Goal: Information Seeking & Learning: Learn about a topic

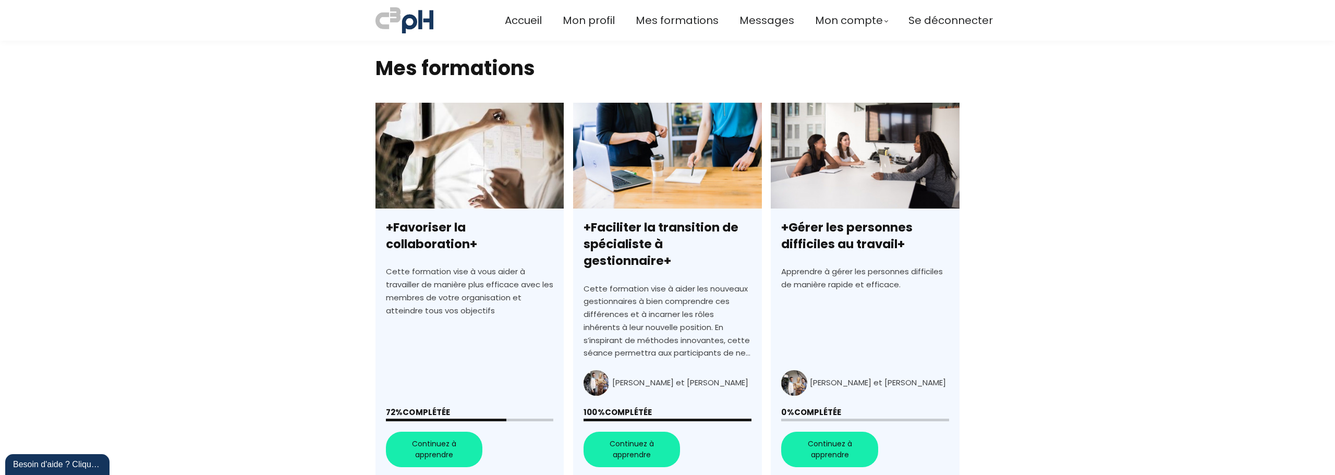
scroll to position [261, 0]
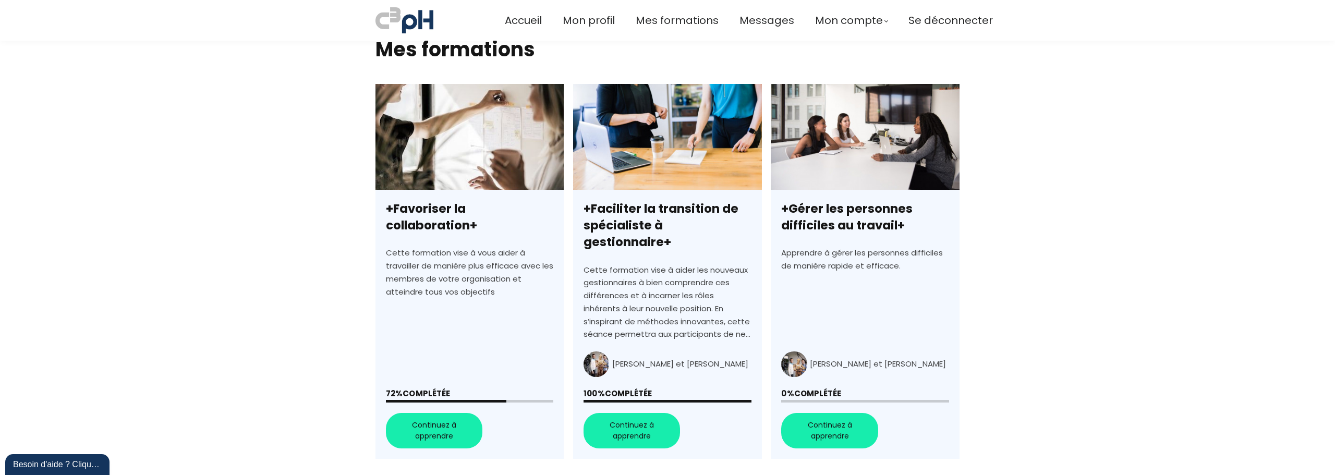
click at [440, 419] on link "+Favoriser la collaboration+" at bounding box center [469, 271] width 188 height 375
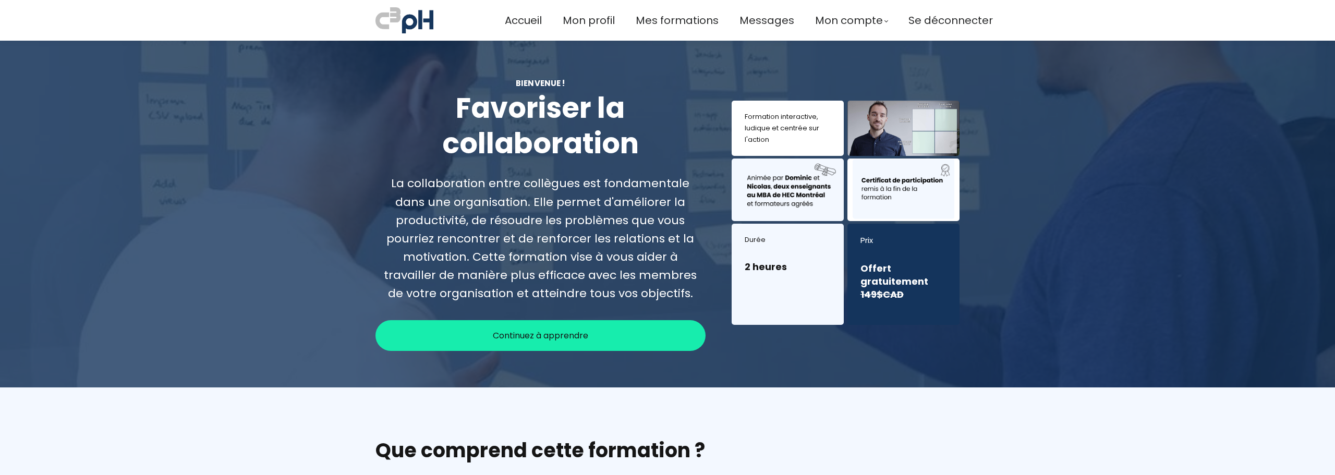
click at [514, 333] on span "Continuez à apprendre" at bounding box center [540, 335] width 95 height 13
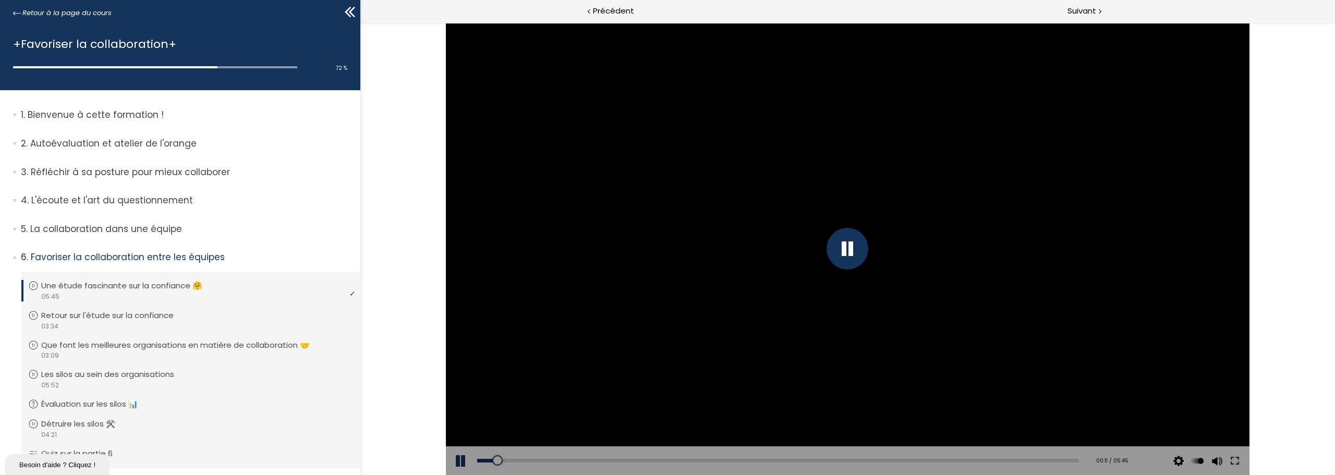
click at [852, 250] on div at bounding box center [847, 249] width 42 height 42
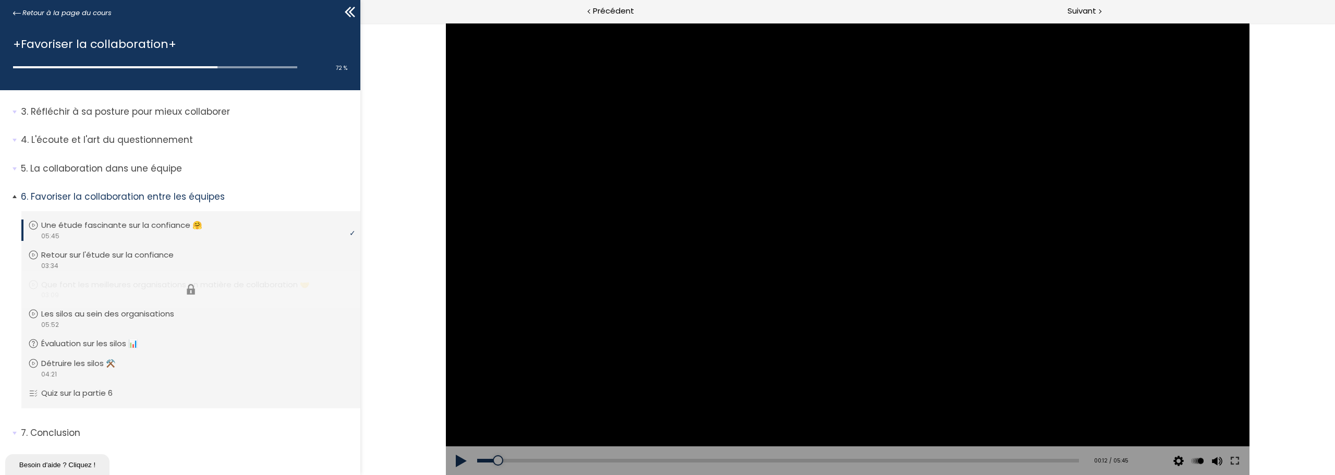
scroll to position [67, 0]
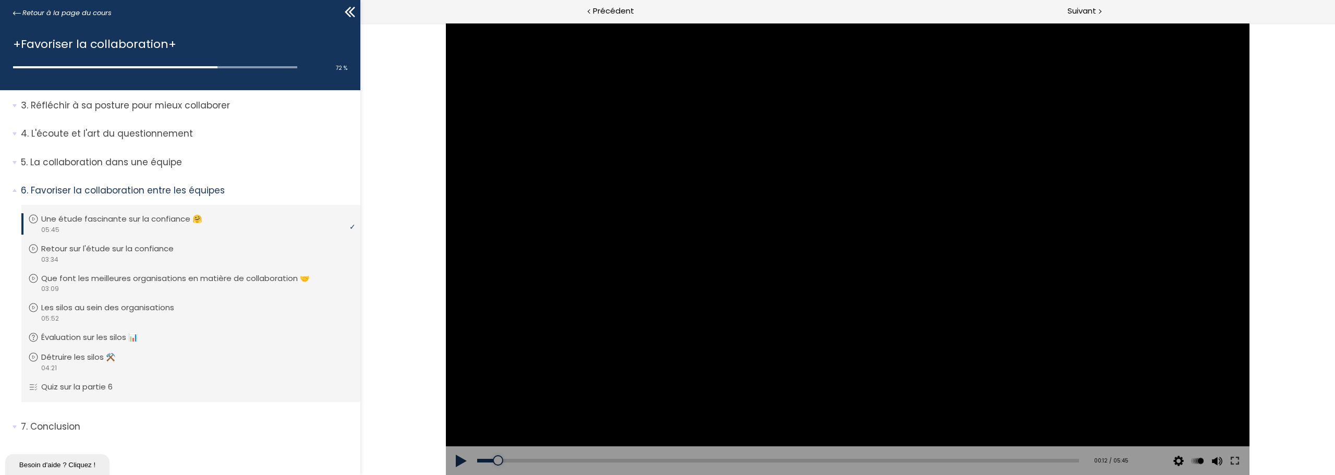
drag, startPoint x: 1251, startPoint y: 291, endPoint x: 982, endPoint y: 290, distance: 269.6
click at [1251, 291] on div "Click for sound @keyframes VOLUME_SMALL_WAVE_FLASH { 0% { opacity: 0; } 33% { o…" at bounding box center [847, 249] width 974 height 452
click at [824, 248] on div at bounding box center [847, 249] width 803 height 452
drag, startPoint x: 496, startPoint y: 460, endPoint x: 476, endPoint y: 460, distance: 19.8
click at [476, 460] on div at bounding box center [477, 460] width 10 height 10
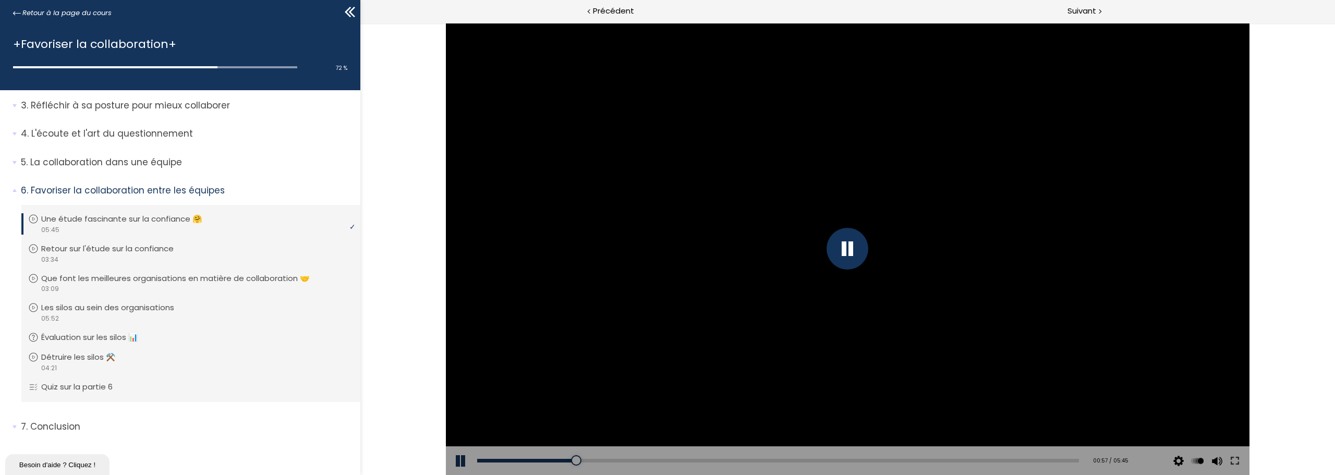
click at [851, 252] on div at bounding box center [847, 249] width 42 height 42
click at [853, 230] on div at bounding box center [847, 249] width 803 height 452
click at [854, 250] on div at bounding box center [847, 249] width 42 height 42
click at [586, 174] on div at bounding box center [847, 249] width 803 height 452
click at [855, 250] on div at bounding box center [847, 249] width 42 height 42
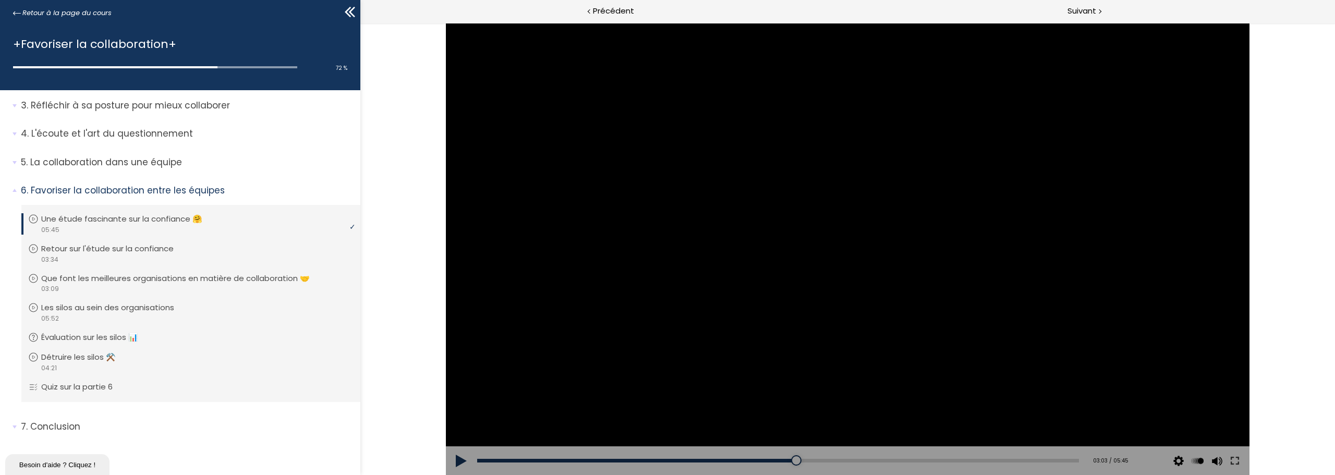
click at [949, 280] on div at bounding box center [847, 249] width 803 height 452
click at [809, 461] on div at bounding box center [810, 460] width 10 height 10
click at [816, 459] on div "03:17" at bounding box center [778, 461] width 602 height 4
click at [825, 459] on div "03:22" at bounding box center [778, 461] width 602 height 4
click at [844, 459] on div "03:33" at bounding box center [778, 461] width 602 height 4
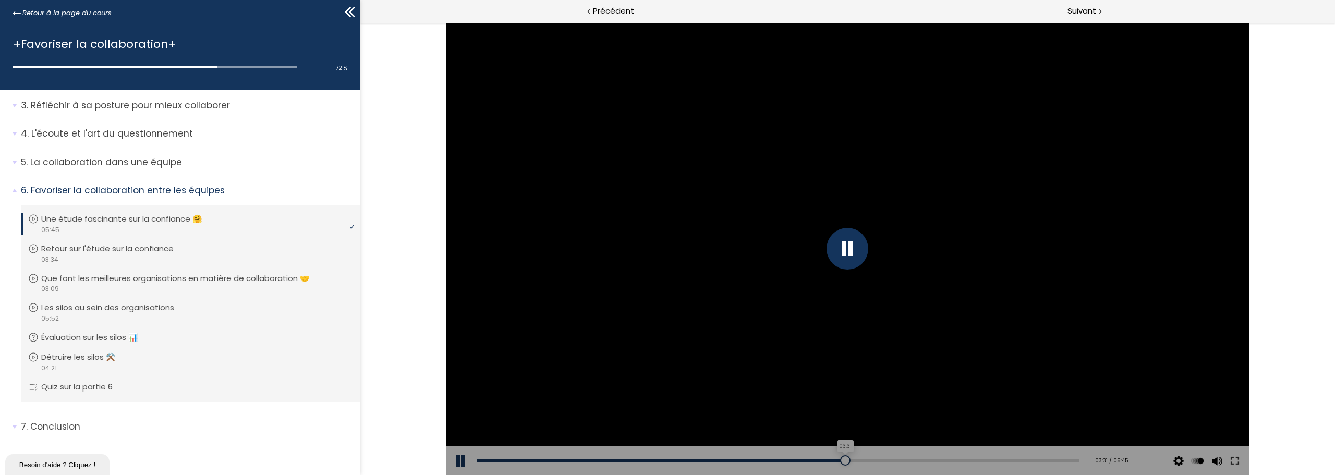
click at [840, 457] on div at bounding box center [845, 460] width 10 height 10
click at [841, 461] on div at bounding box center [846, 460] width 10 height 10
click at [856, 248] on div at bounding box center [847, 249] width 42 height 42
click at [899, 459] on div at bounding box center [904, 460] width 10 height 10
click at [896, 461] on div at bounding box center [898, 460] width 10 height 10
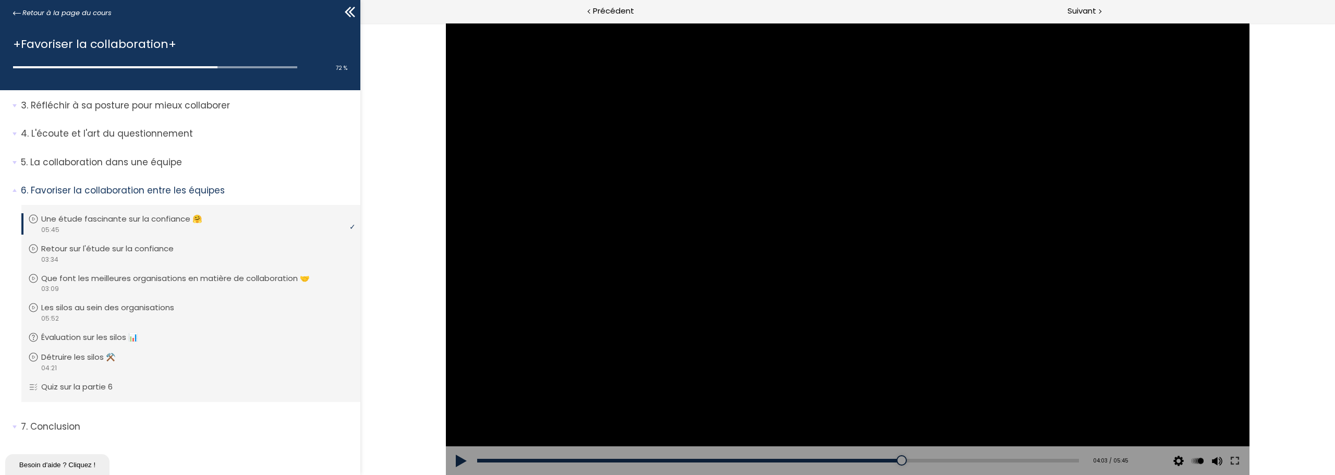
drag, startPoint x: 1023, startPoint y: 304, endPoint x: 1016, endPoint y: 306, distance: 7.0
click at [1022, 303] on div at bounding box center [847, 249] width 803 height 452
click at [848, 256] on div at bounding box center [847, 249] width 42 height 42
click at [862, 244] on div at bounding box center [847, 249] width 42 height 42
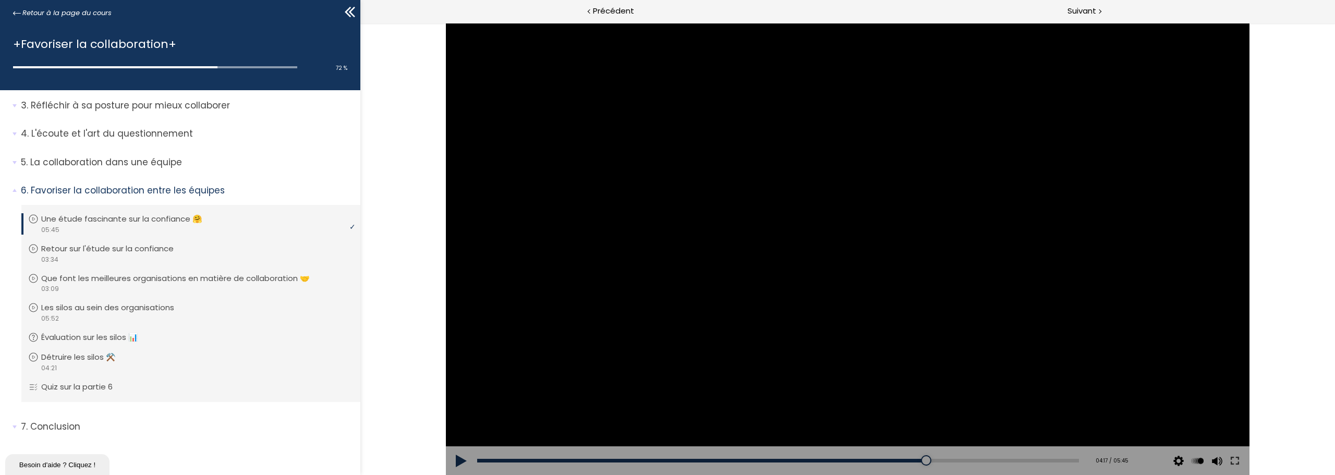
click at [736, 323] on div at bounding box center [847, 249] width 803 height 452
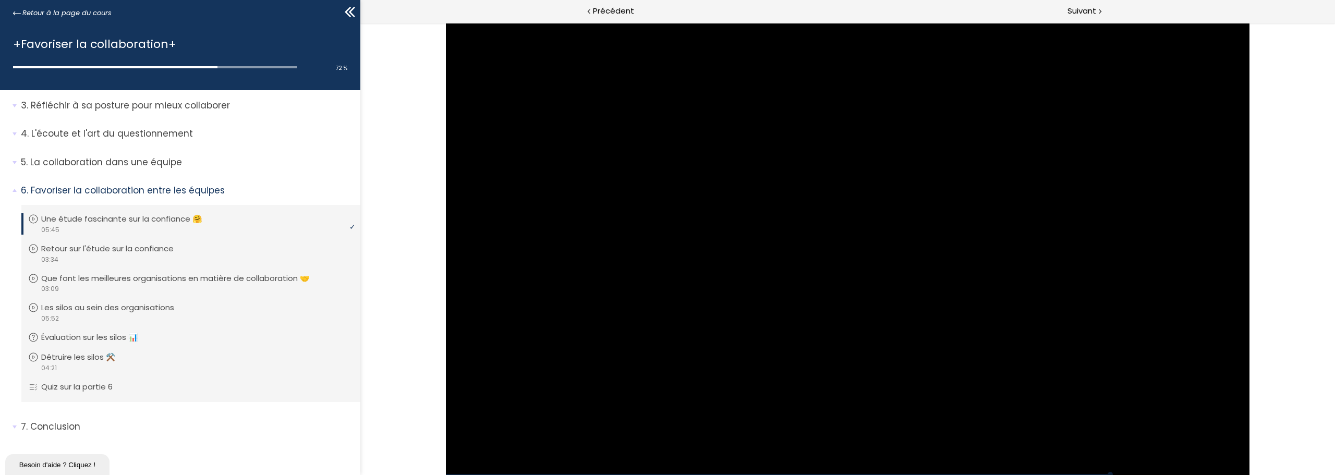
click at [847, 243] on div at bounding box center [847, 249] width 803 height 452
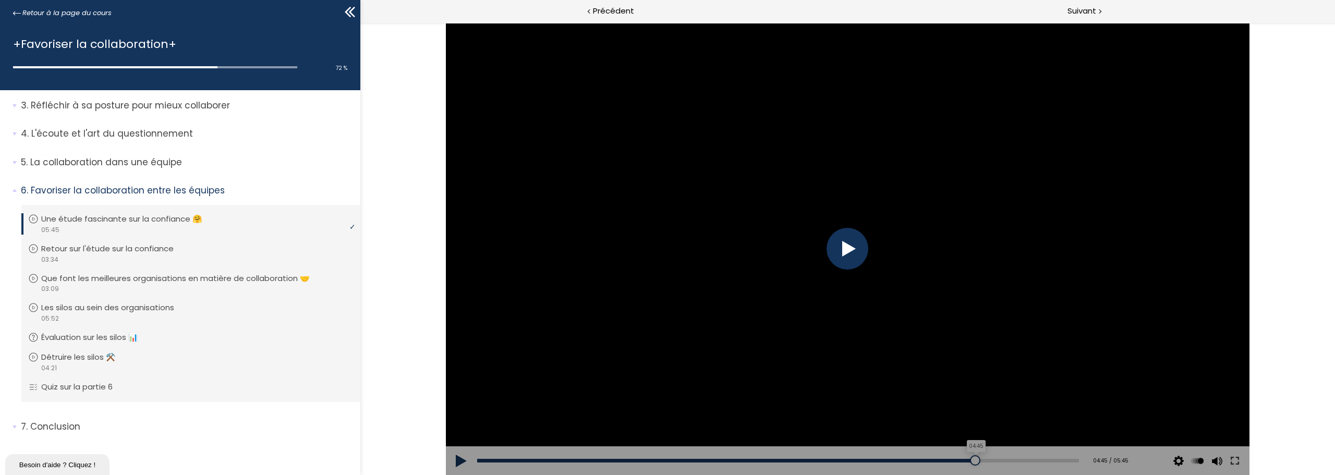
click at [970, 462] on div at bounding box center [975, 460] width 10 height 10
click at [959, 460] on div at bounding box center [964, 460] width 10 height 10
click at [957, 460] on div at bounding box center [962, 460] width 10 height 10
click at [947, 461] on div "04:33" at bounding box center [778, 461] width 602 height 4
click at [948, 461] on div at bounding box center [953, 460] width 10 height 10
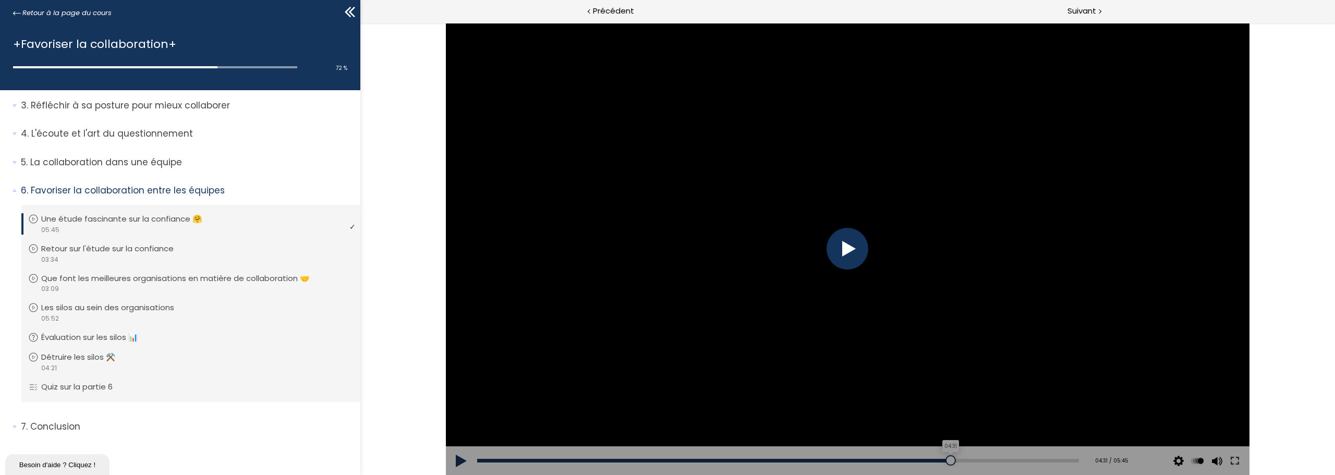
click at [948, 461] on div at bounding box center [950, 460] width 10 height 10
drag, startPoint x: 911, startPoint y: 339, endPoint x: 1020, endPoint y: 360, distance: 110.3
click at [911, 339] on div at bounding box center [847, 249] width 803 height 452
click at [847, 243] on div at bounding box center [847, 249] width 42 height 42
click at [900, 252] on div at bounding box center [847, 249] width 803 height 452
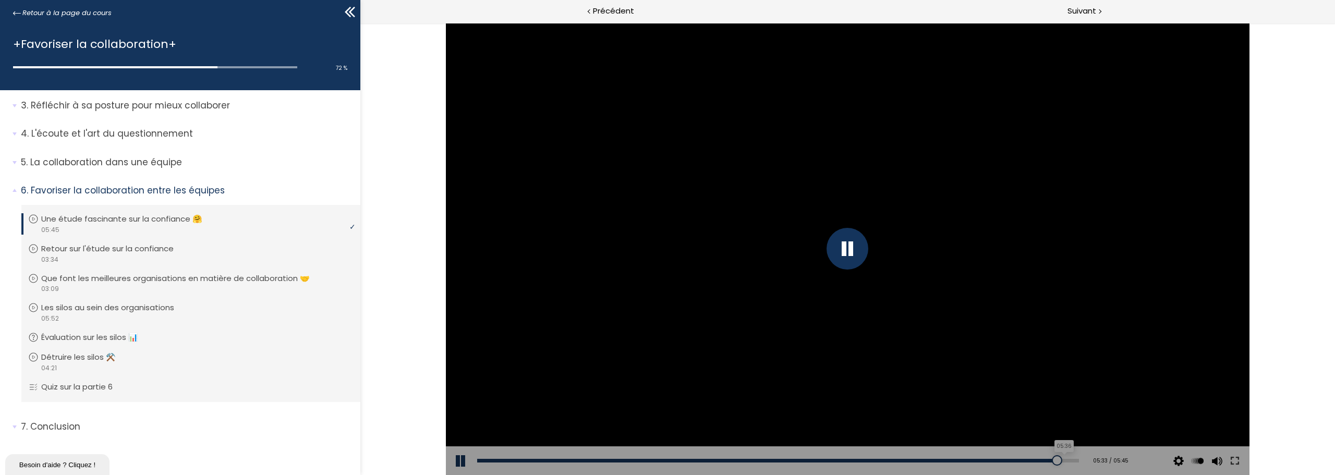
click at [1055, 459] on div "05:36" at bounding box center [778, 461] width 602 height 4
click at [1064, 459] on div "05:41" at bounding box center [778, 461] width 602 height 4
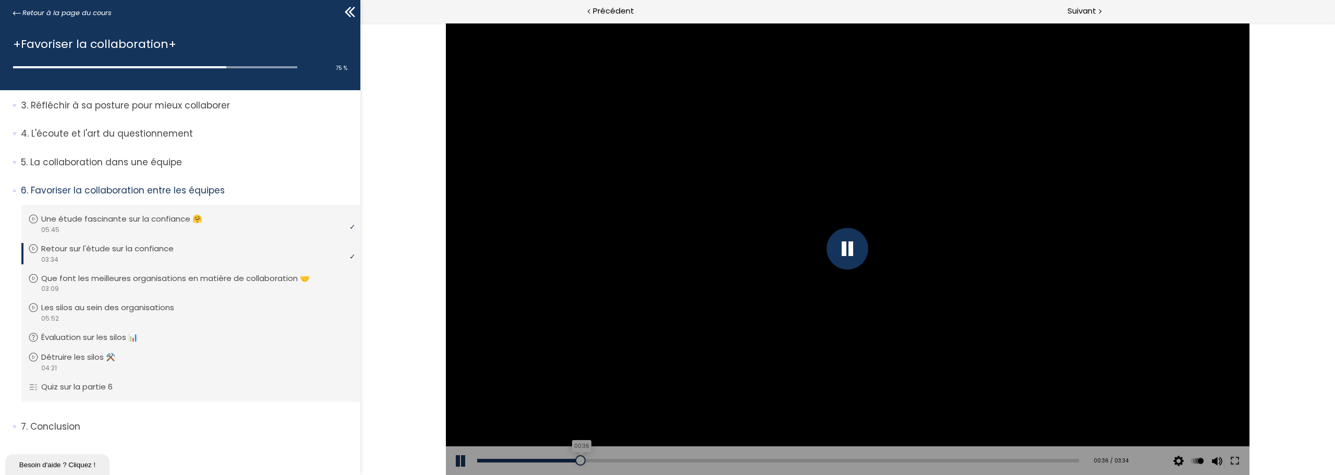
click at [579, 459] on div "00:36" at bounding box center [778, 461] width 602 height 4
click at [553, 464] on div "Add chapter 00:30" at bounding box center [778, 460] width 602 height 29
click at [553, 460] on div "00:27" at bounding box center [778, 461] width 602 height 4
click at [538, 460] on div "00:22" at bounding box center [778, 461] width 602 height 4
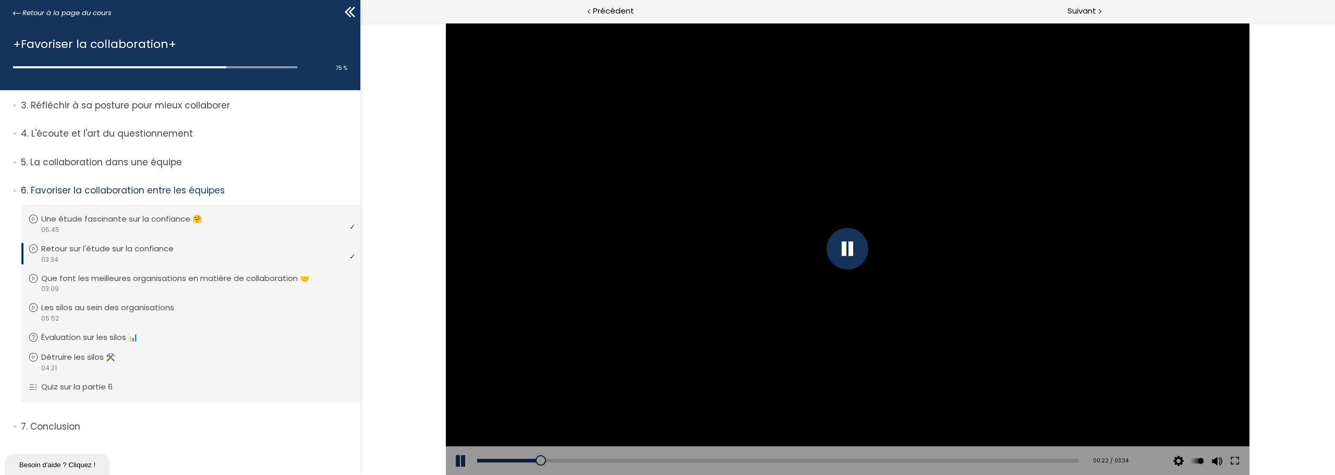
click at [460, 460] on button at bounding box center [461, 460] width 31 height 29
click at [536, 459] on div at bounding box center [541, 460] width 10 height 10
click at [462, 457] on button at bounding box center [461, 460] width 31 height 29
click at [1216, 462] on button at bounding box center [1216, 460] width 16 height 29
click at [1214, 391] on div at bounding box center [1216, 415] width 20 height 52
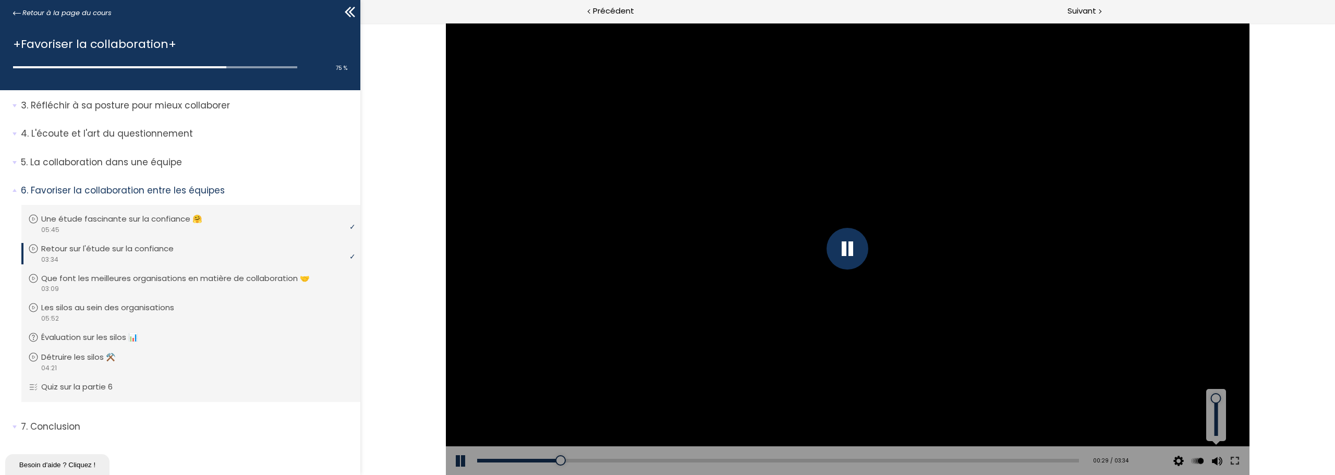
click at [1214, 398] on div at bounding box center [1216, 415] width 14 height 42
click at [849, 247] on div at bounding box center [847, 249] width 42 height 42
click at [496, 461] on div "00:11" at bounding box center [778, 461] width 602 height 4
drag, startPoint x: 892, startPoint y: 220, endPoint x: 892, endPoint y: 240, distance: 20.3
click at [892, 220] on div at bounding box center [847, 249] width 803 height 452
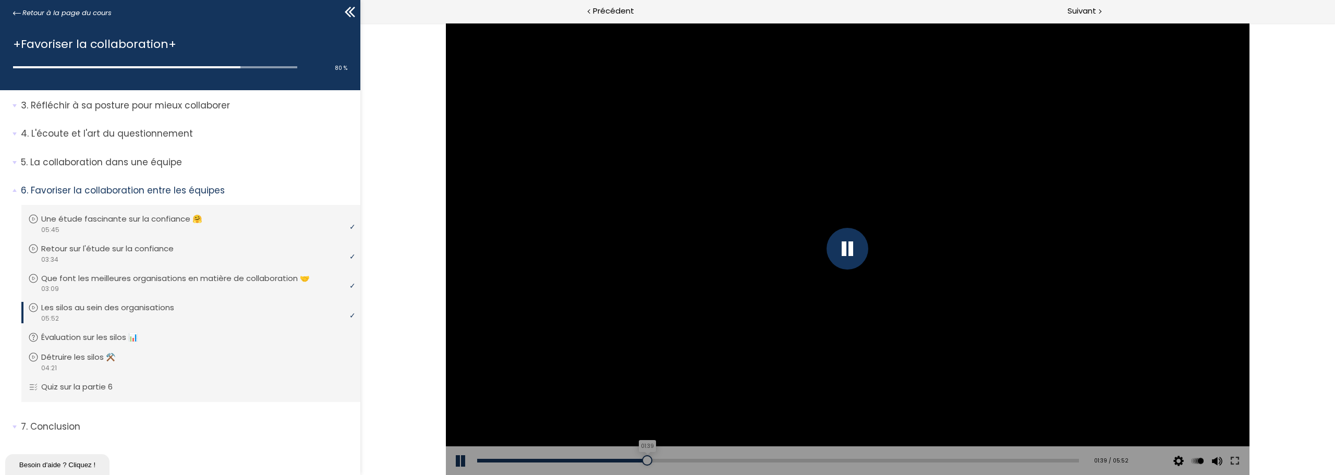
click at [645, 460] on div "01:39" at bounding box center [778, 461] width 602 height 4
click at [786, 460] on div "03:03" at bounding box center [778, 461] width 602 height 4
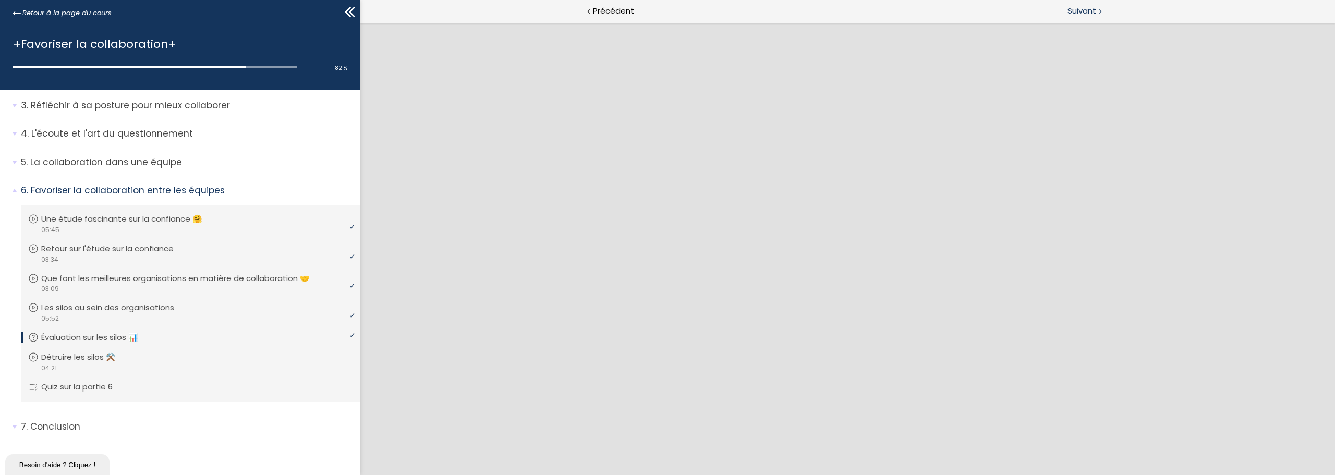
click at [1089, 9] on span "Suivant" at bounding box center [1081, 11] width 29 height 13
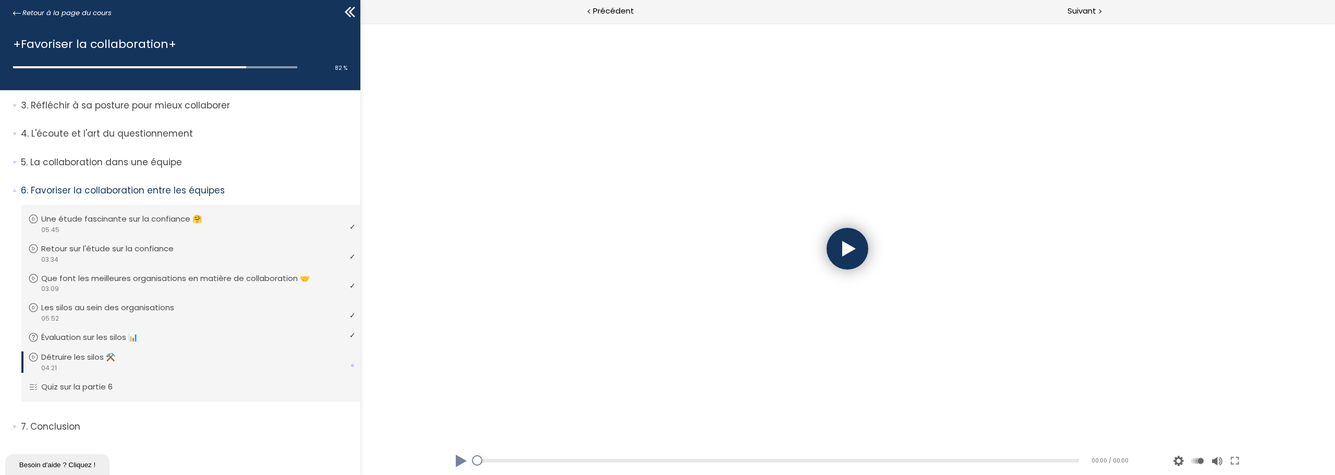
click at [826, 240] on div at bounding box center [847, 249] width 803 height 452
click at [854, 247] on div at bounding box center [847, 249] width 42 height 42
drag, startPoint x: 463, startPoint y: 460, endPoint x: 496, endPoint y: 460, distance: 32.3
click at [463, 460] on button at bounding box center [461, 460] width 31 height 29
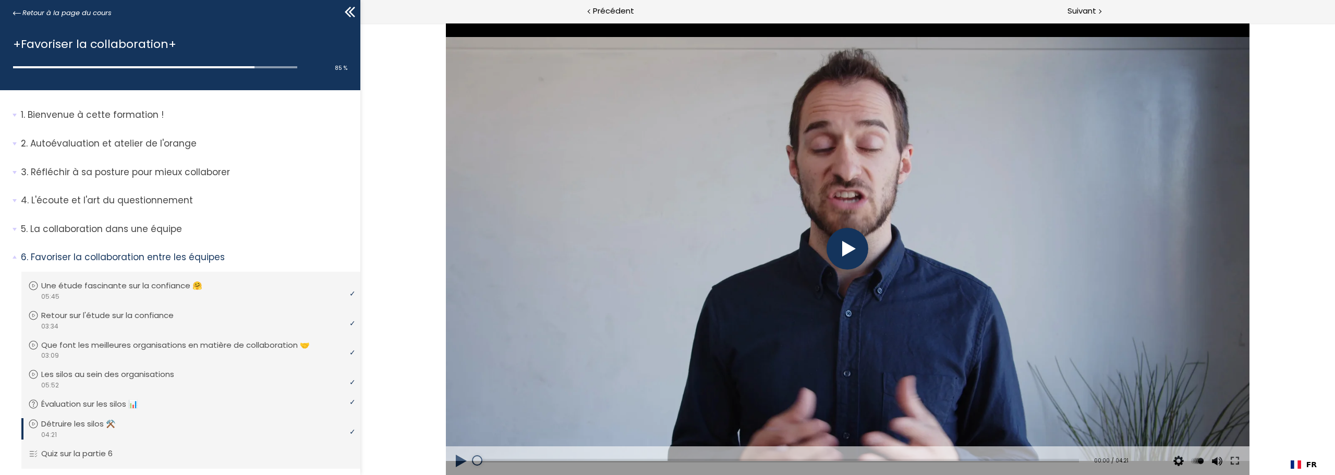
click at [847, 245] on div at bounding box center [847, 249] width 42 height 42
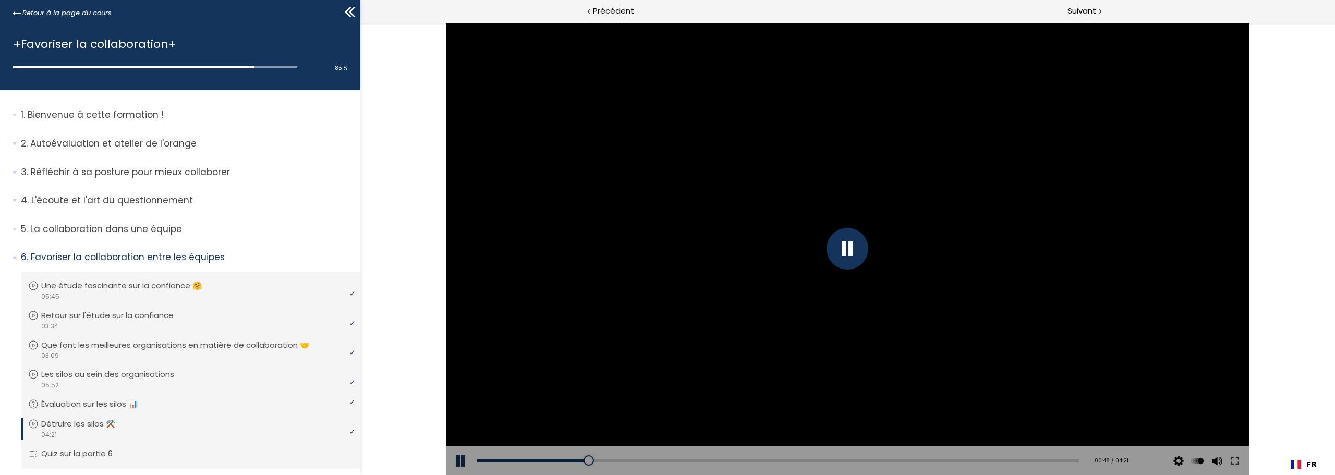
drag, startPoint x: 856, startPoint y: 251, endPoint x: 844, endPoint y: 262, distance: 15.9
click at [856, 251] on div at bounding box center [847, 249] width 42 height 42
click at [578, 458] on div "Add chapter 00:44" at bounding box center [778, 460] width 602 height 29
click at [578, 461] on div "00:44" at bounding box center [778, 461] width 602 height 4
click at [580, 461] on div at bounding box center [580, 460] width 10 height 10
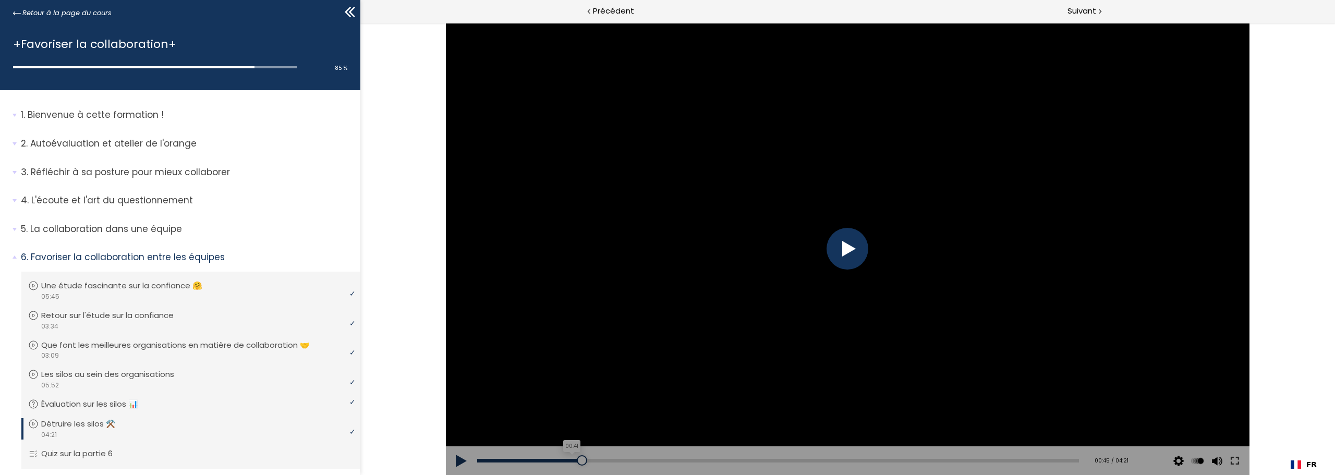
click at [568, 460] on div "00:41" at bounding box center [778, 461] width 602 height 4
click at [895, 278] on div at bounding box center [847, 249] width 803 height 452
click at [665, 459] on div "01:22" at bounding box center [778, 461] width 602 height 4
click at [654, 460] on div "01:17" at bounding box center [778, 461] width 602 height 4
click at [637, 462] on div "01:10" at bounding box center [778, 461] width 602 height 4
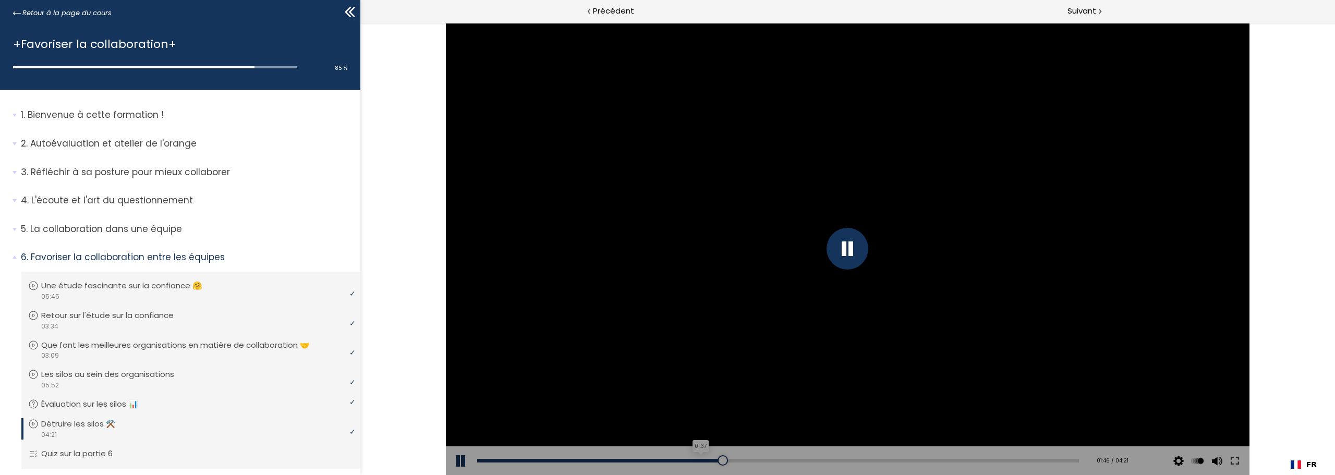
click at [698, 459] on div "01:37" at bounding box center [778, 461] width 602 height 4
click at [666, 455] on div "Add chapter 01:37" at bounding box center [778, 460] width 602 height 29
click at [697, 459] on div "01:37" at bounding box center [778, 461] width 602 height 4
click at [668, 462] on div "01:24" at bounding box center [778, 461] width 602 height 4
click at [725, 459] on div "01:48" at bounding box center [778, 461] width 602 height 4
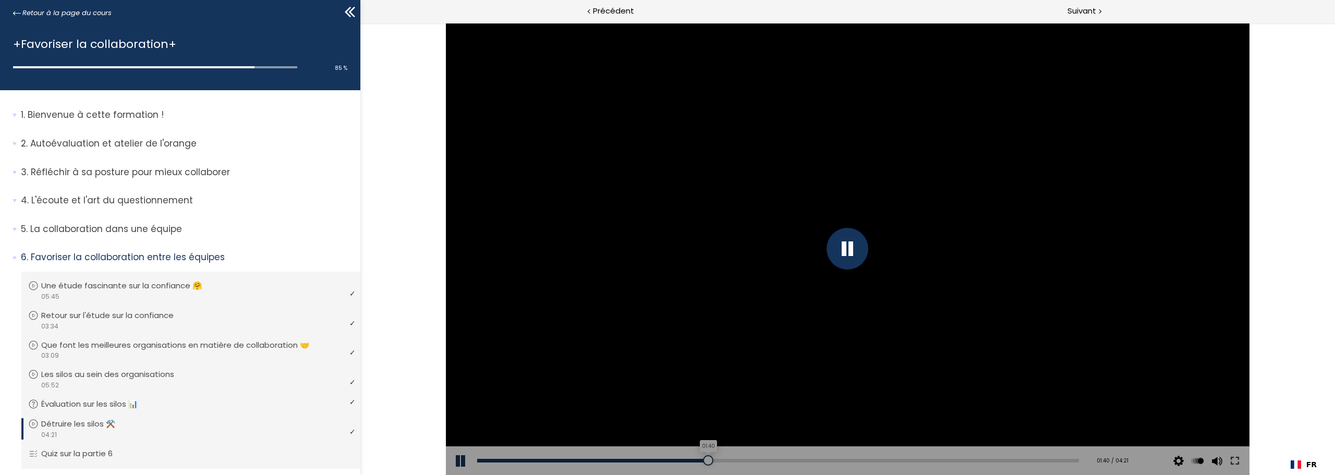
click at [705, 460] on div "01:40" at bounding box center [778, 461] width 602 height 4
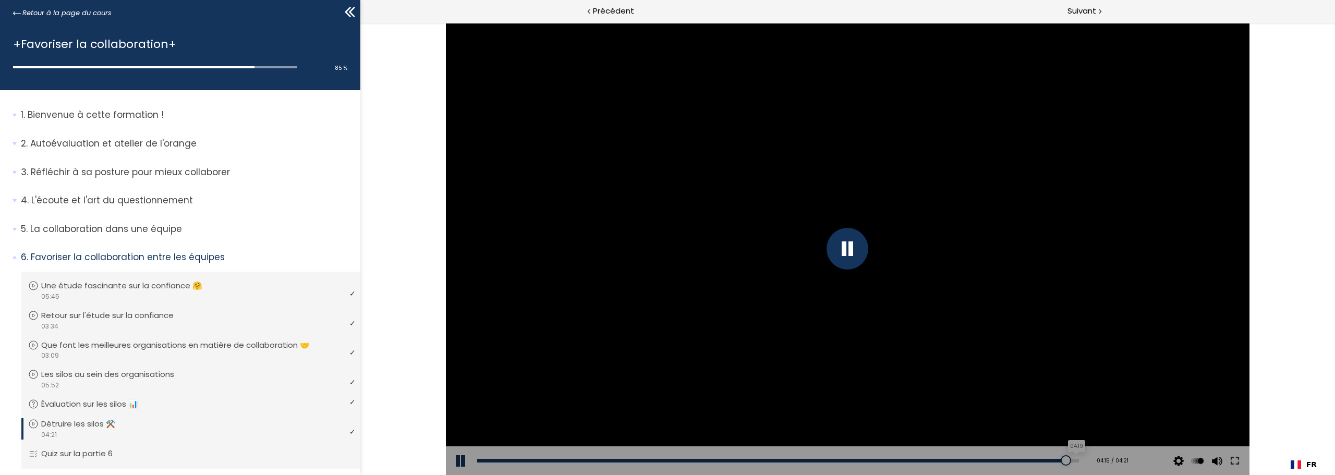
click at [1068, 459] on div "04:19" at bounding box center [778, 461] width 602 height 4
drag, startPoint x: 1069, startPoint y: 460, endPoint x: 1075, endPoint y: 459, distance: 6.3
click at [1075, 459] on div at bounding box center [1077, 460] width 10 height 10
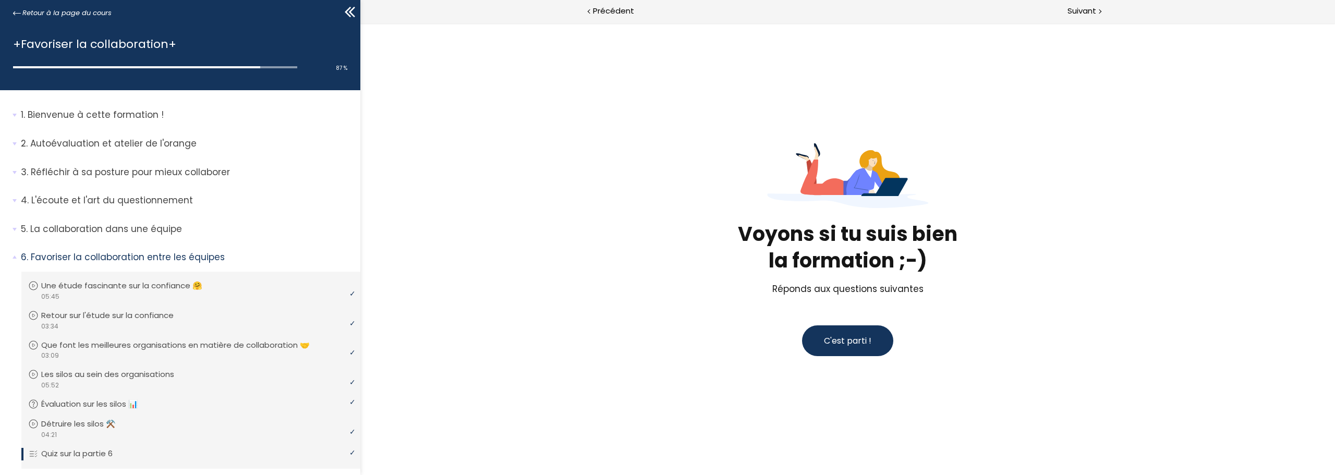
click at [859, 345] on span "C'est parti !" at bounding box center [847, 341] width 47 height 12
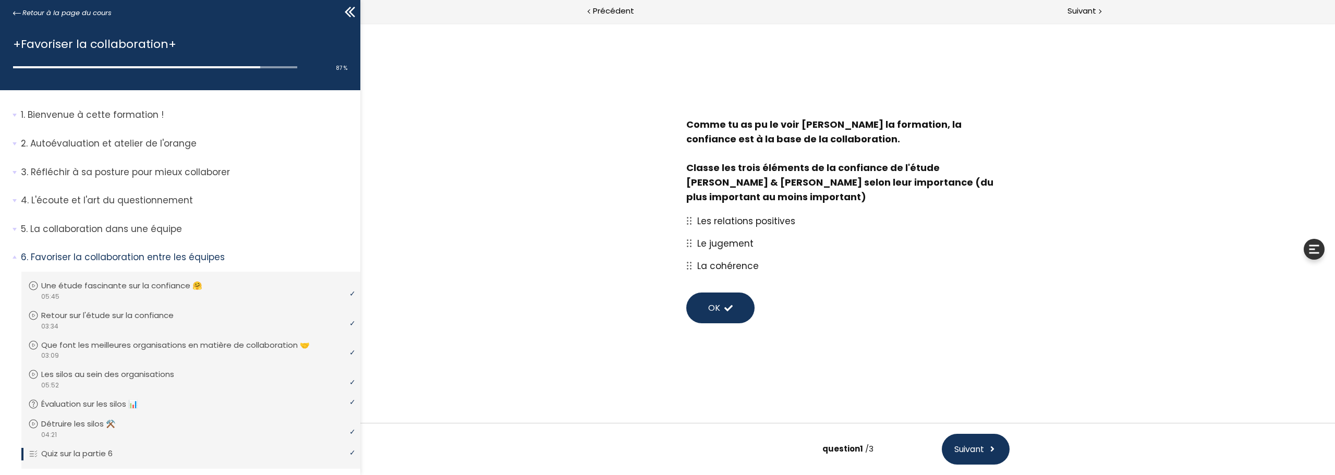
click at [718, 314] on span "OK" at bounding box center [714, 307] width 12 height 13
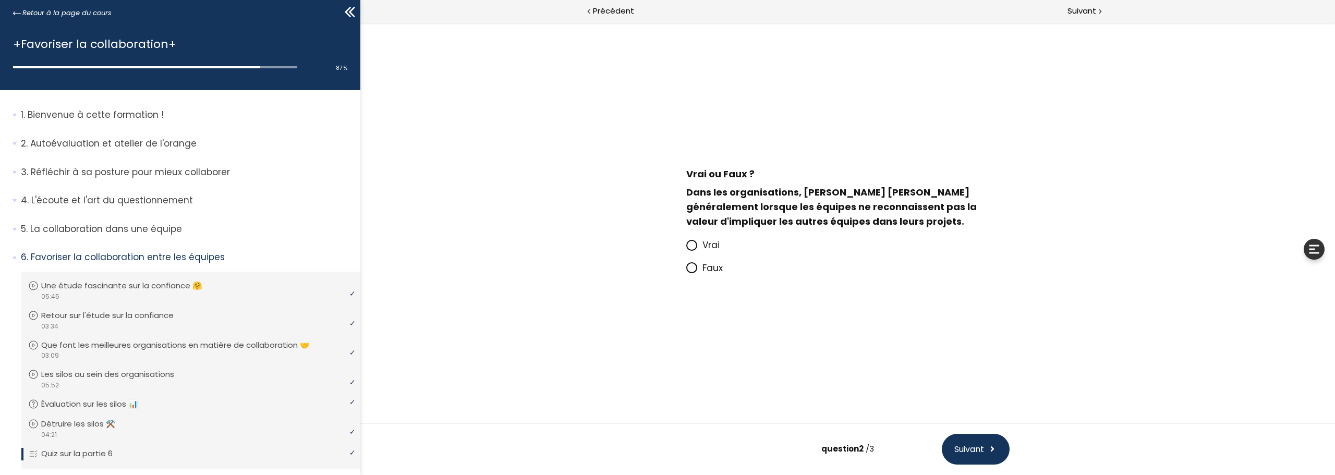
click at [689, 246] on icon at bounding box center [691, 245] width 6 height 6
click at [686, 248] on input "Vrai" at bounding box center [686, 248] width 0 height 0
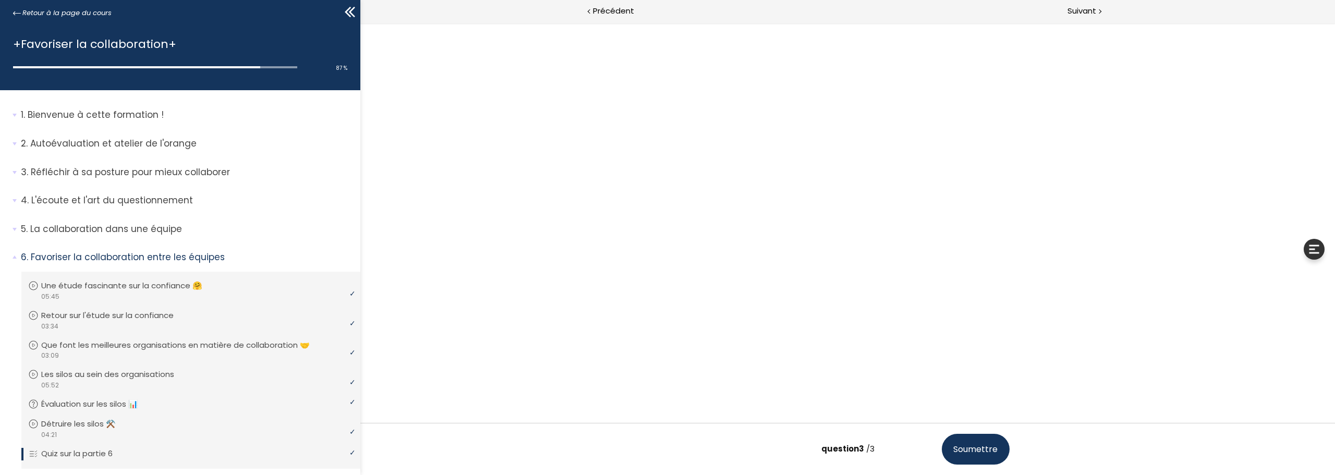
scroll to position [12, 0]
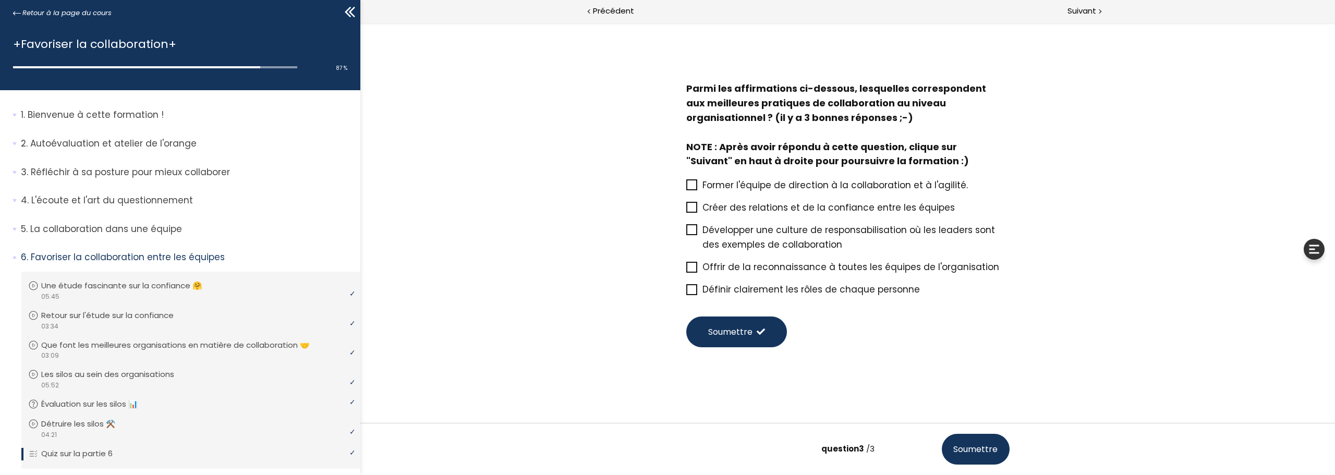
click at [791, 208] on span "Créer des relations et de la confiance entre les équipes" at bounding box center [828, 207] width 252 height 13
click at [686, 211] on input "Créer des relations et de la confiance entre les équipes" at bounding box center [686, 211] width 0 height 0
click at [717, 286] on span "Définir clairement les rôles de chaque personne" at bounding box center [810, 289] width 217 height 13
click at [686, 292] on input "Définir clairement les rôles de chaque personne" at bounding box center [686, 292] width 0 height 0
click at [729, 228] on span "Développer une culture de responsabilisation où les leaders sont des exemples d…" at bounding box center [848, 237] width 292 height 27
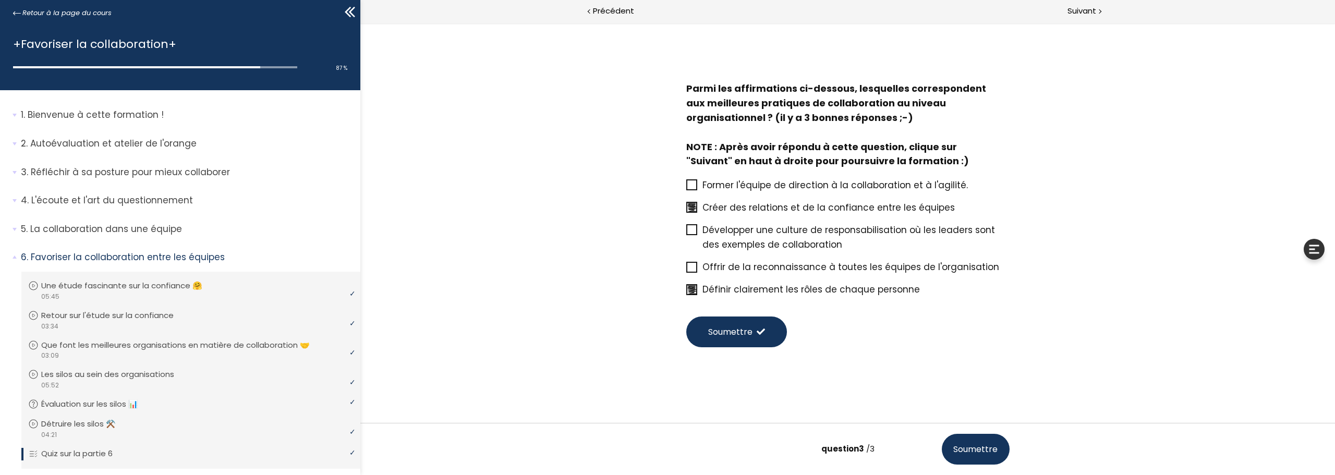
click at [686, 233] on input "Développer une culture de responsabilisation où les leaders sont des exemples d…" at bounding box center [686, 233] width 0 height 0
click at [722, 329] on span "Soumettre" at bounding box center [730, 331] width 44 height 13
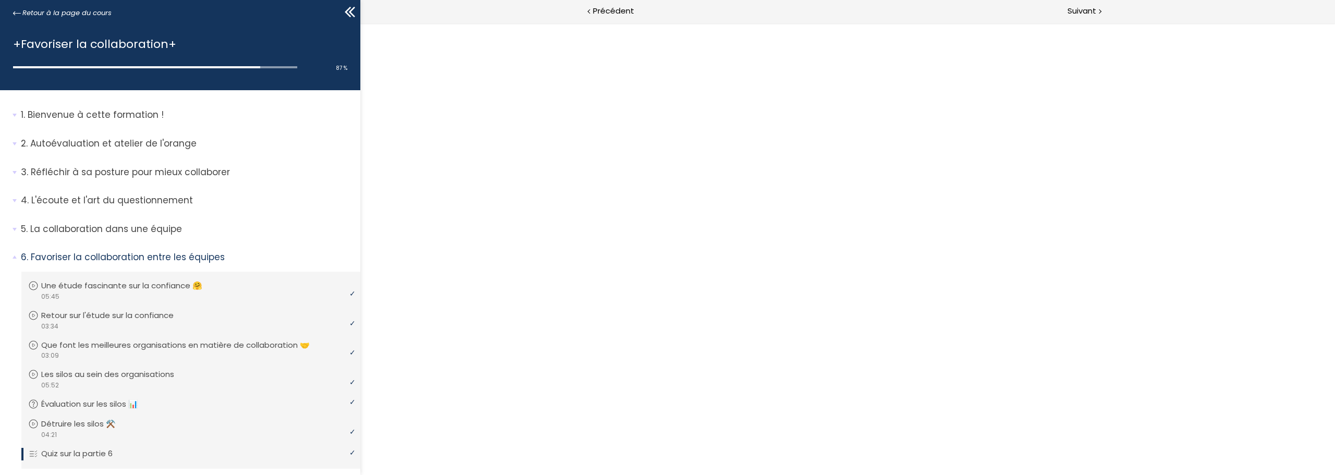
scroll to position [0, 0]
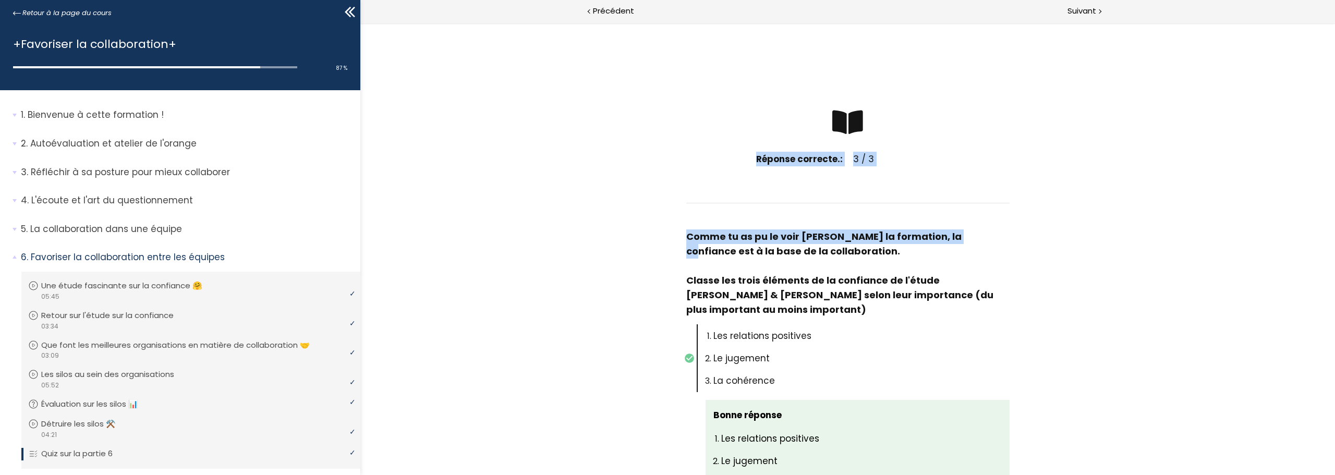
drag, startPoint x: 679, startPoint y: 82, endPoint x: 951, endPoint y: 182, distance: 290.5
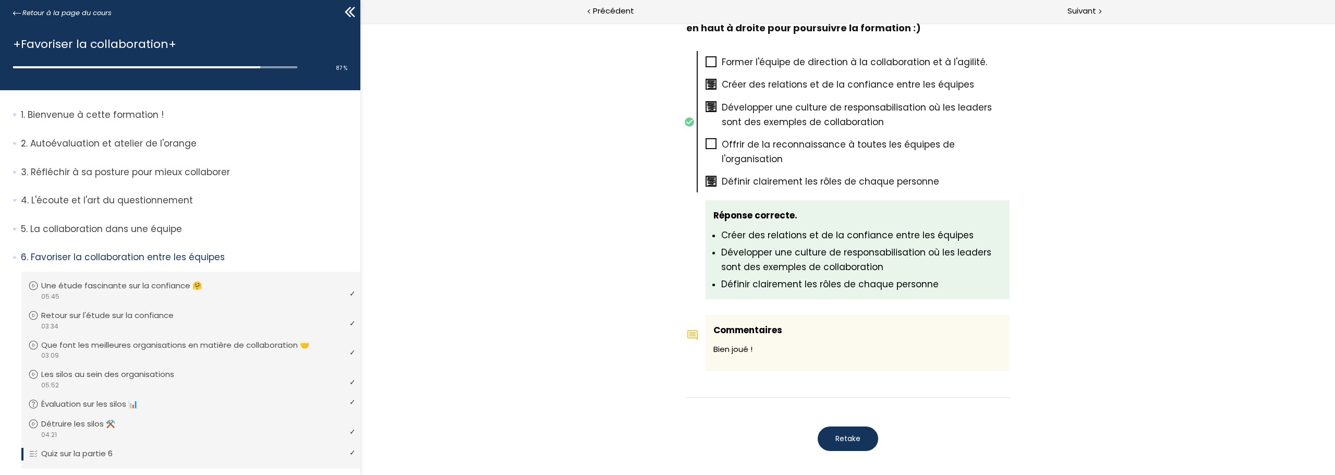
scroll to position [1017, 0]
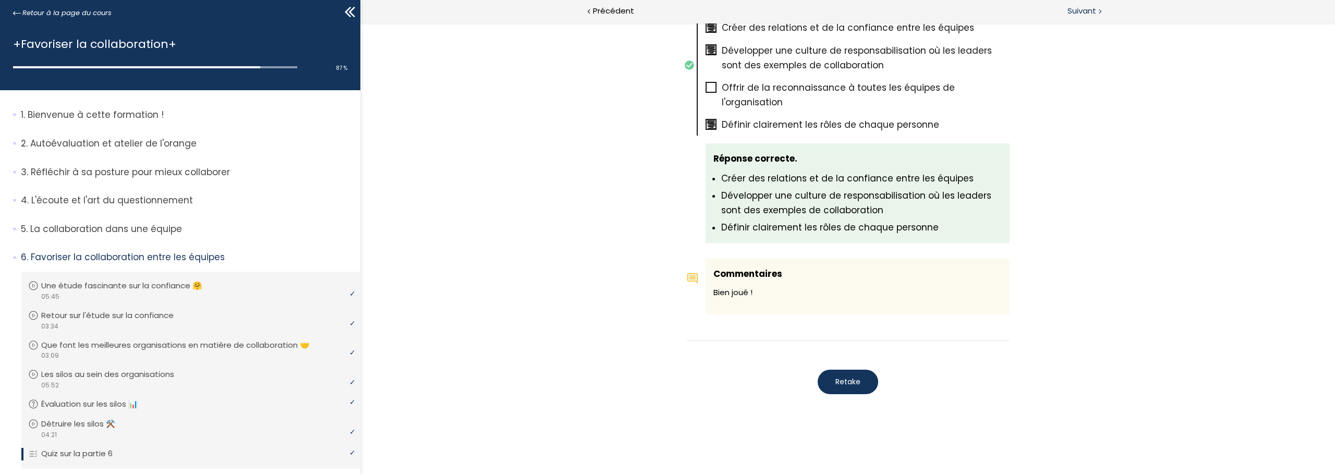
click at [1077, 13] on span "Suivant" at bounding box center [1081, 11] width 29 height 13
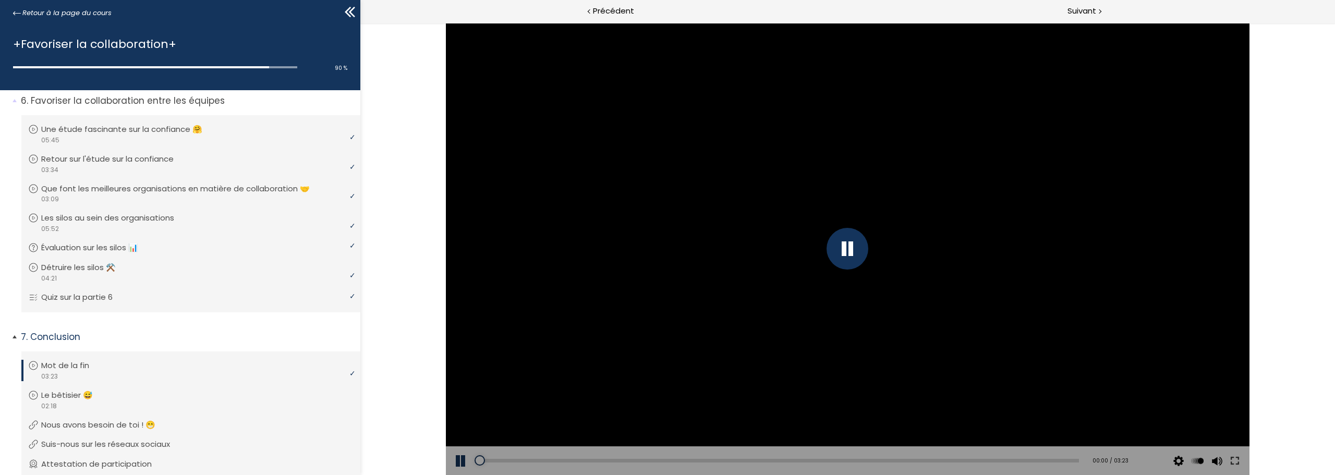
scroll to position [202, 0]
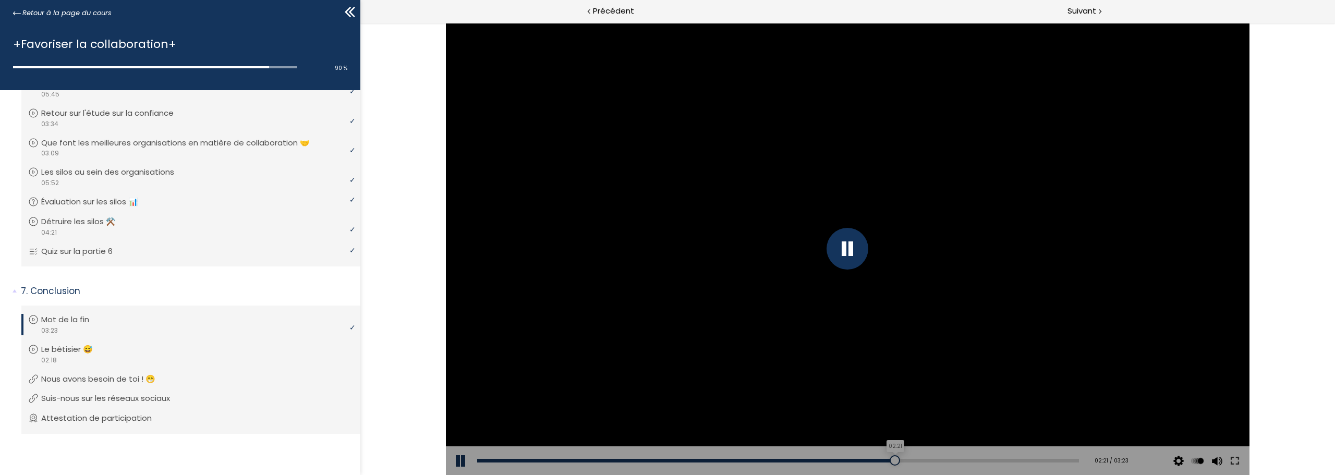
click at [889, 459] on div "02:21" at bounding box center [778, 461] width 602 height 4
click at [965, 453] on div "Add chapter 02:38" at bounding box center [778, 460] width 602 height 29
click at [993, 459] on div "02:56" at bounding box center [778, 461] width 602 height 4
click at [1079, 460] on div "02:57 / 03:23" at bounding box center [1108, 460] width 59 height 29
click at [1055, 461] on div "03:18" at bounding box center [778, 461] width 602 height 4
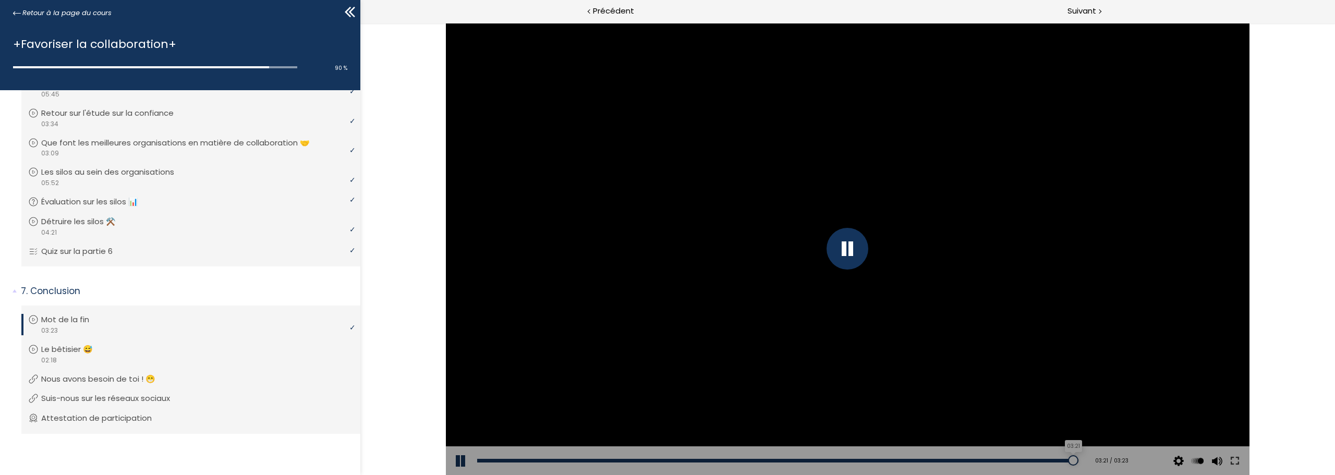
click at [1065, 459] on div "03:21" at bounding box center [778, 461] width 602 height 4
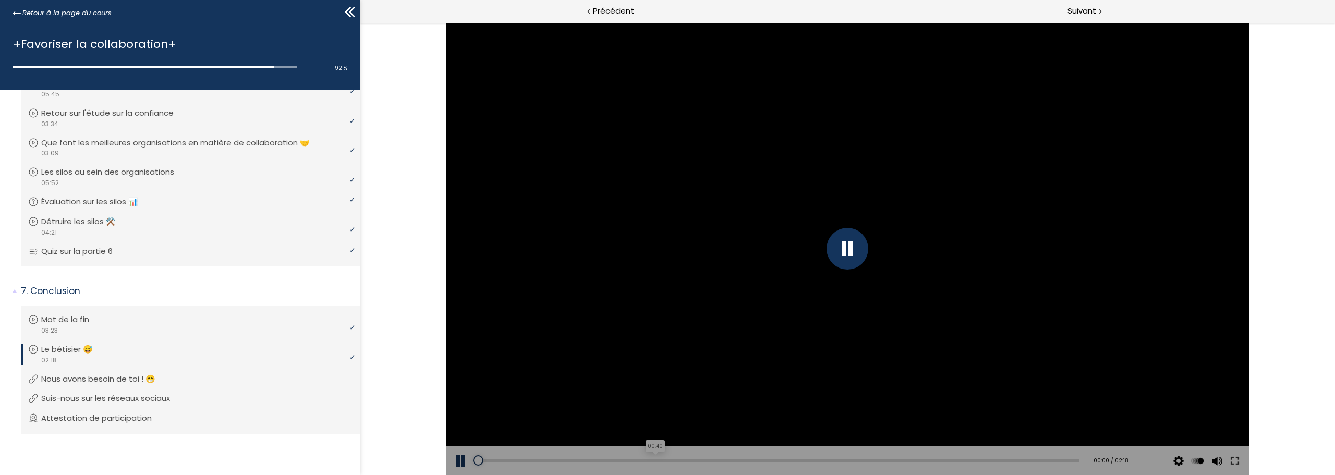
click at [651, 459] on div "00:40" at bounding box center [778, 461] width 602 height 4
click at [727, 459] on div "00:58" at bounding box center [778, 461] width 602 height 4
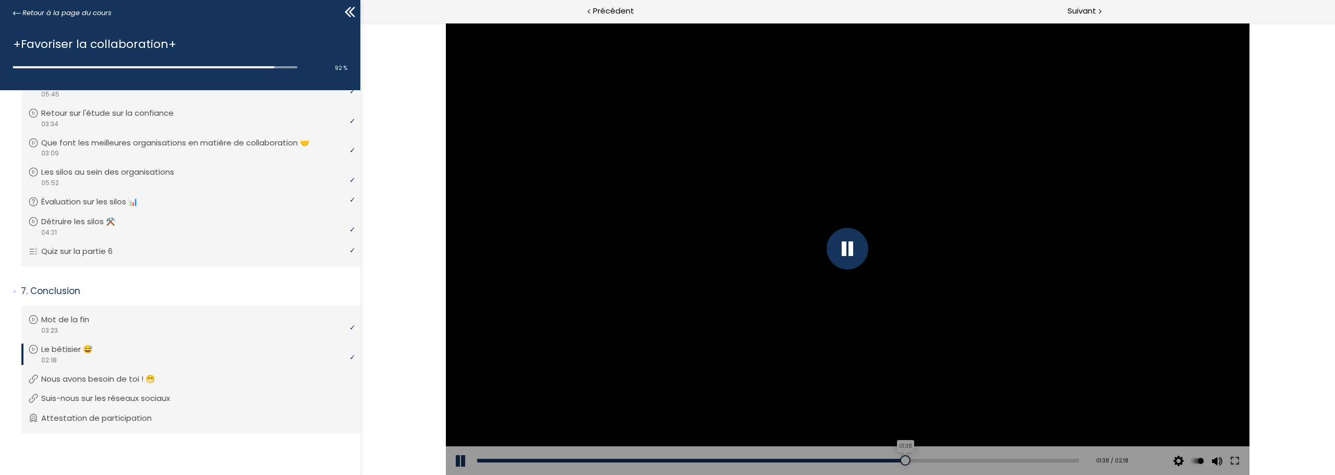
click at [899, 459] on div "01:38" at bounding box center [778, 461] width 602 height 4
click at [1053, 460] on div "02:14" at bounding box center [778, 461] width 602 height 4
click at [1067, 461] on div "02:17" at bounding box center [778, 461] width 602 height 4
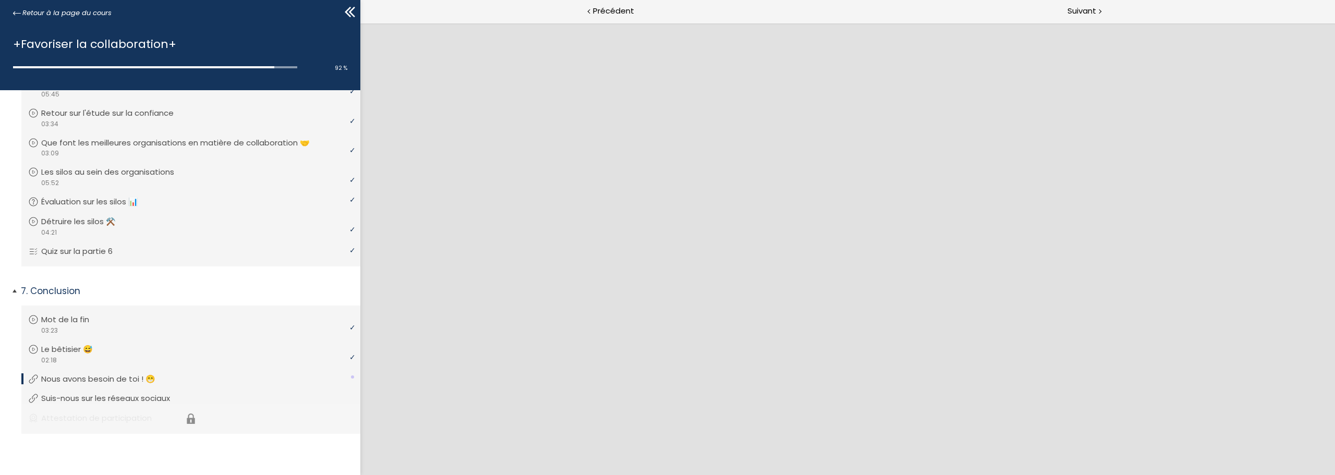
click at [91, 416] on li "Vous devez avoir terminé l'unité (Attestation de participation) pour pouvoir co…" at bounding box center [190, 419] width 339 height 30
click at [88, 396] on p "Suis-nous sur les réseaux sociaux" at bounding box center [116, 398] width 144 height 11
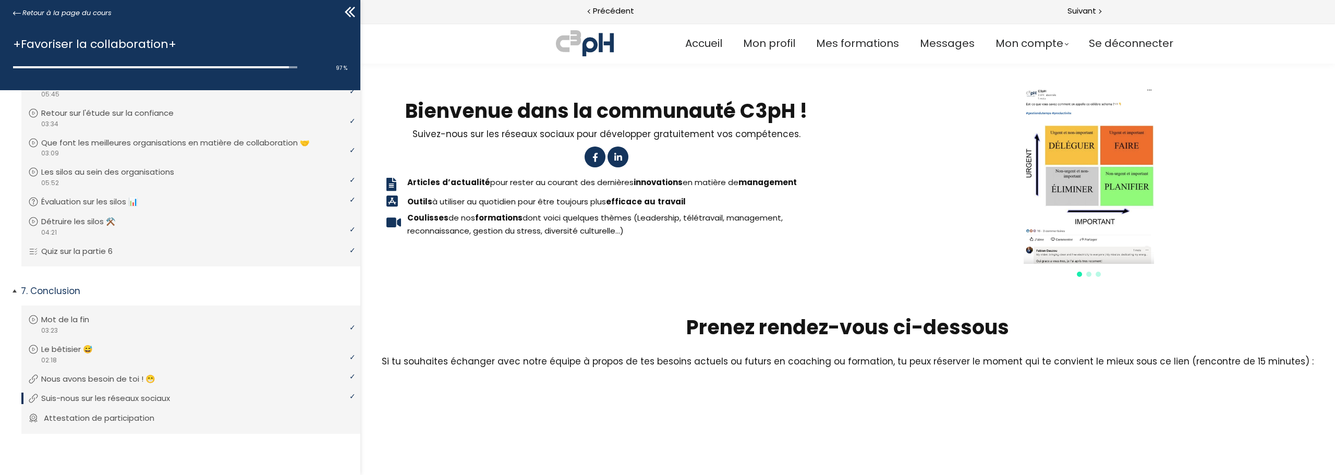
click at [86, 421] on p "Attestation de participation" at bounding box center [107, 417] width 126 height 11
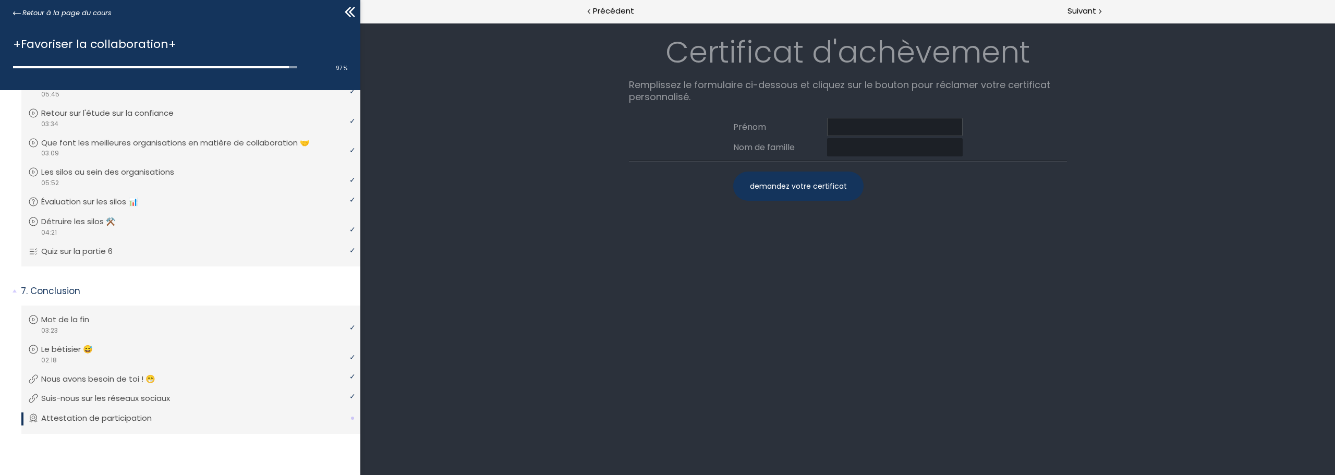
click at [853, 130] on input at bounding box center [895, 127] width 136 height 18
type input "Karyne"
click at [860, 145] on input at bounding box center [895, 147] width 136 height 18
type input "Plante"
drag, startPoint x: 790, startPoint y: 182, endPoint x: 806, endPoint y: 191, distance: 17.8
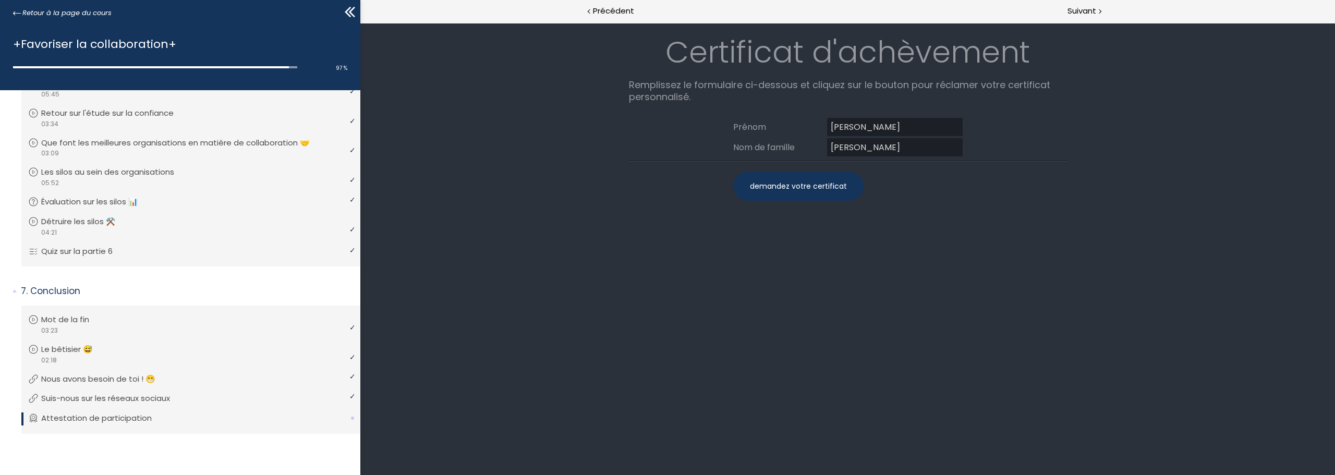
click at [790, 182] on div "demandez votre certificat" at bounding box center [798, 186] width 130 height 29
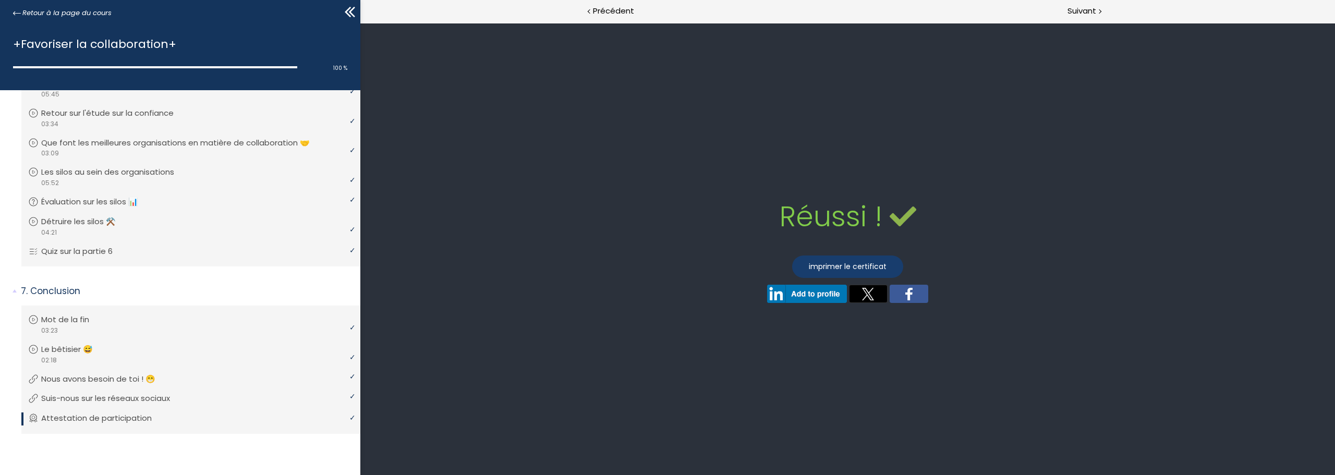
click at [872, 267] on link "imprimer le certificat" at bounding box center [847, 266] width 111 height 22
